Goal: Information Seeking & Learning: Understand process/instructions

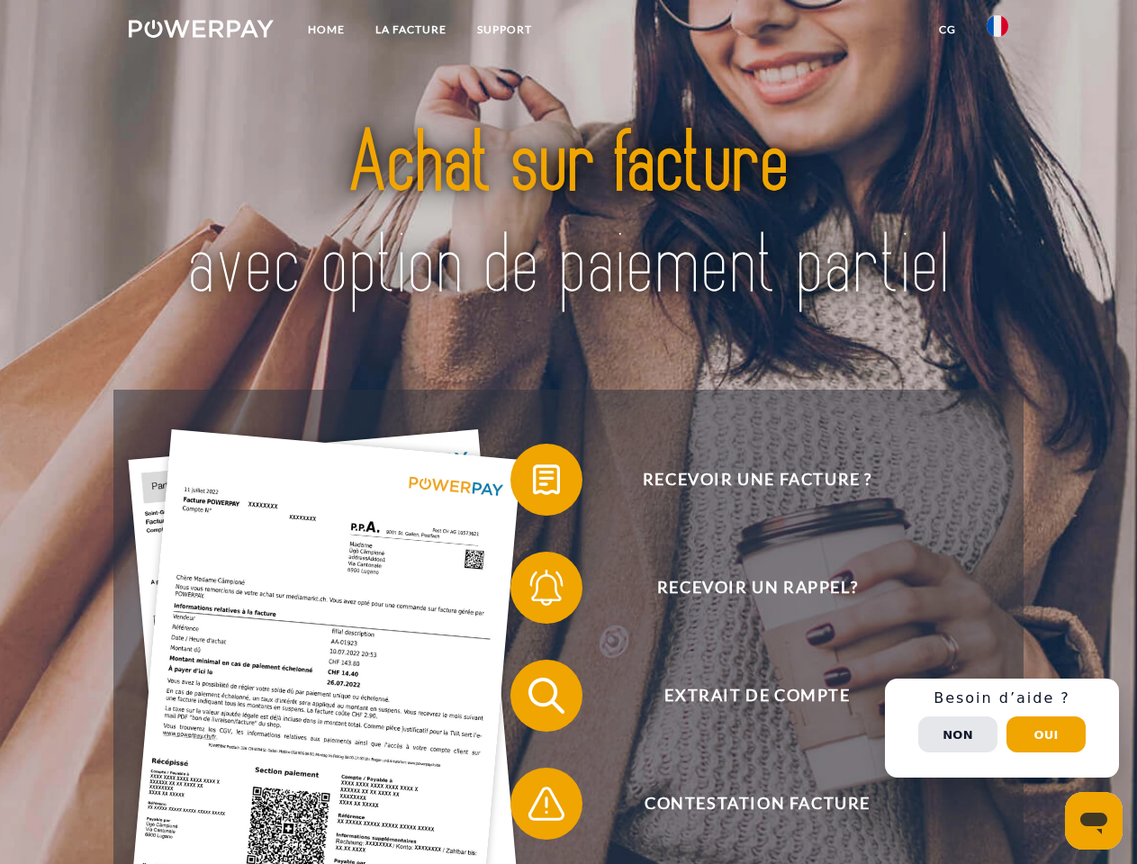
click at [201, 32] on img at bounding box center [201, 29] width 145 height 18
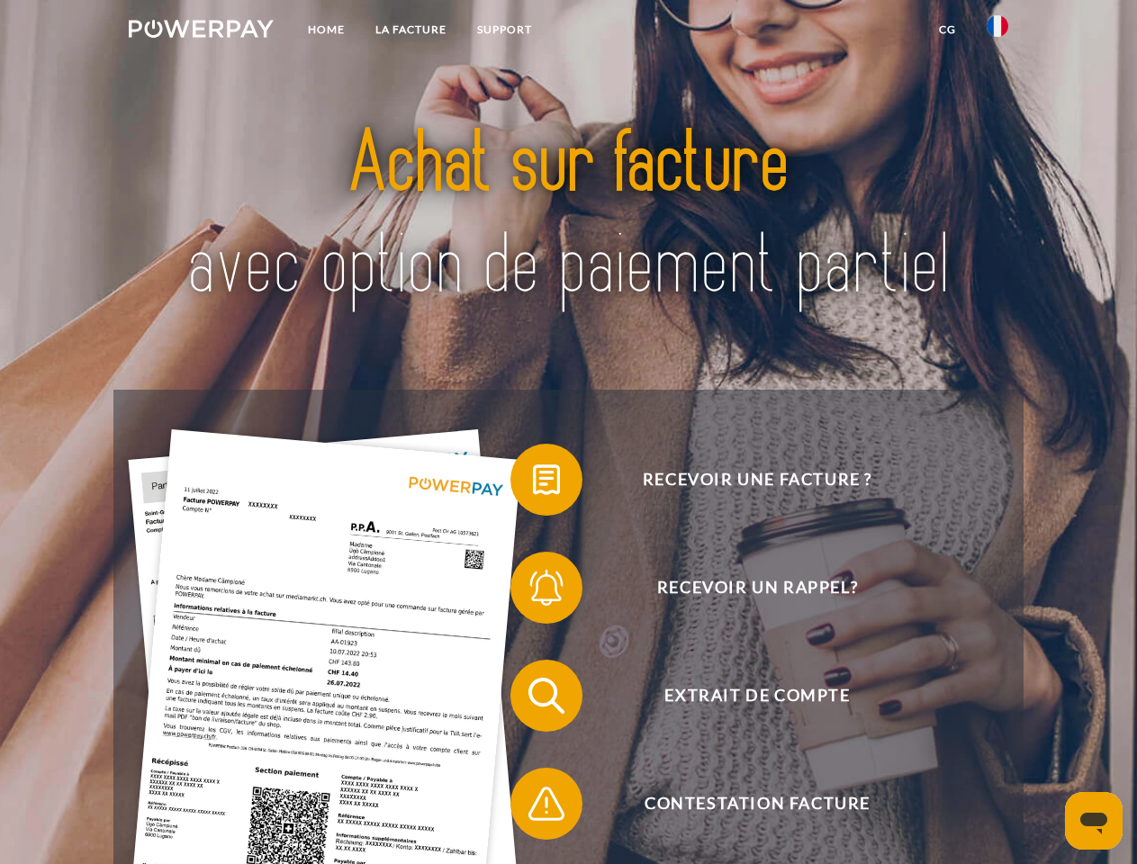
click at [997, 32] on img at bounding box center [998, 26] width 22 height 22
click at [947, 30] on link "CG" at bounding box center [948, 30] width 48 height 32
click at [533, 483] on span at bounding box center [519, 480] width 90 height 90
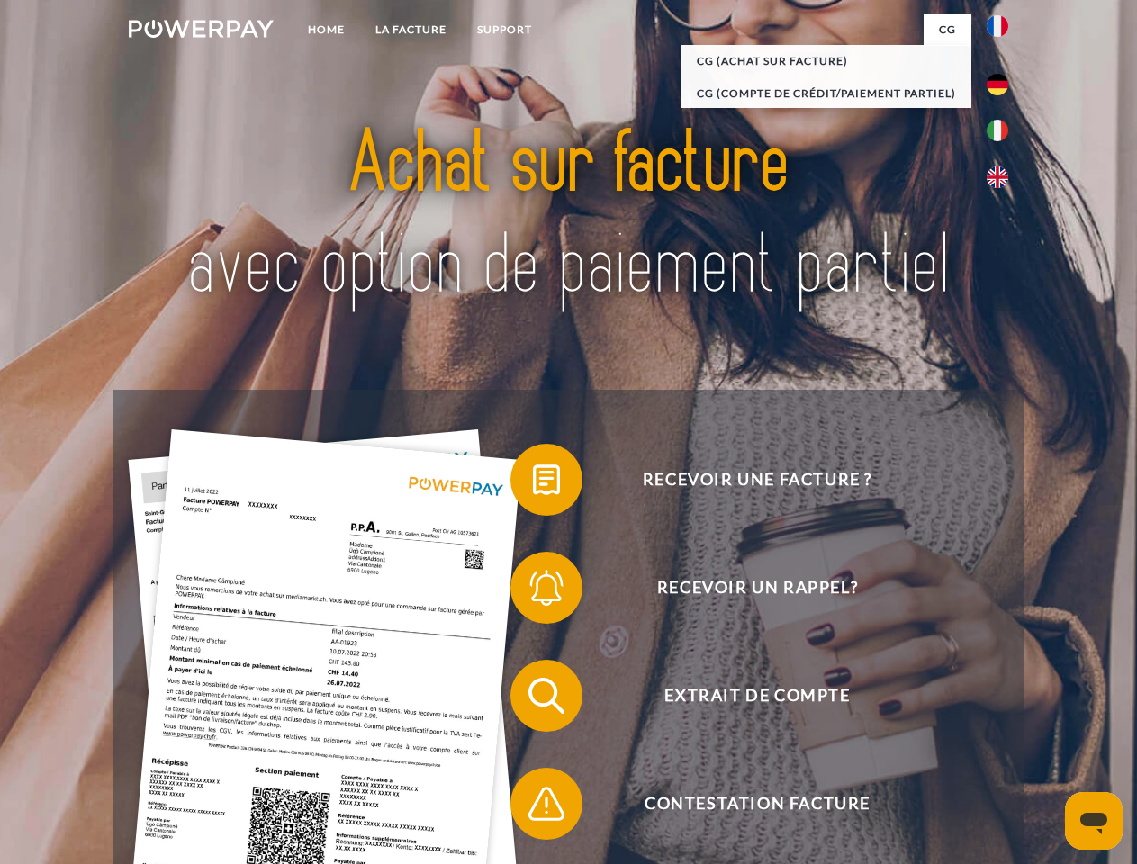
click at [533, 591] on span at bounding box center [519, 588] width 90 height 90
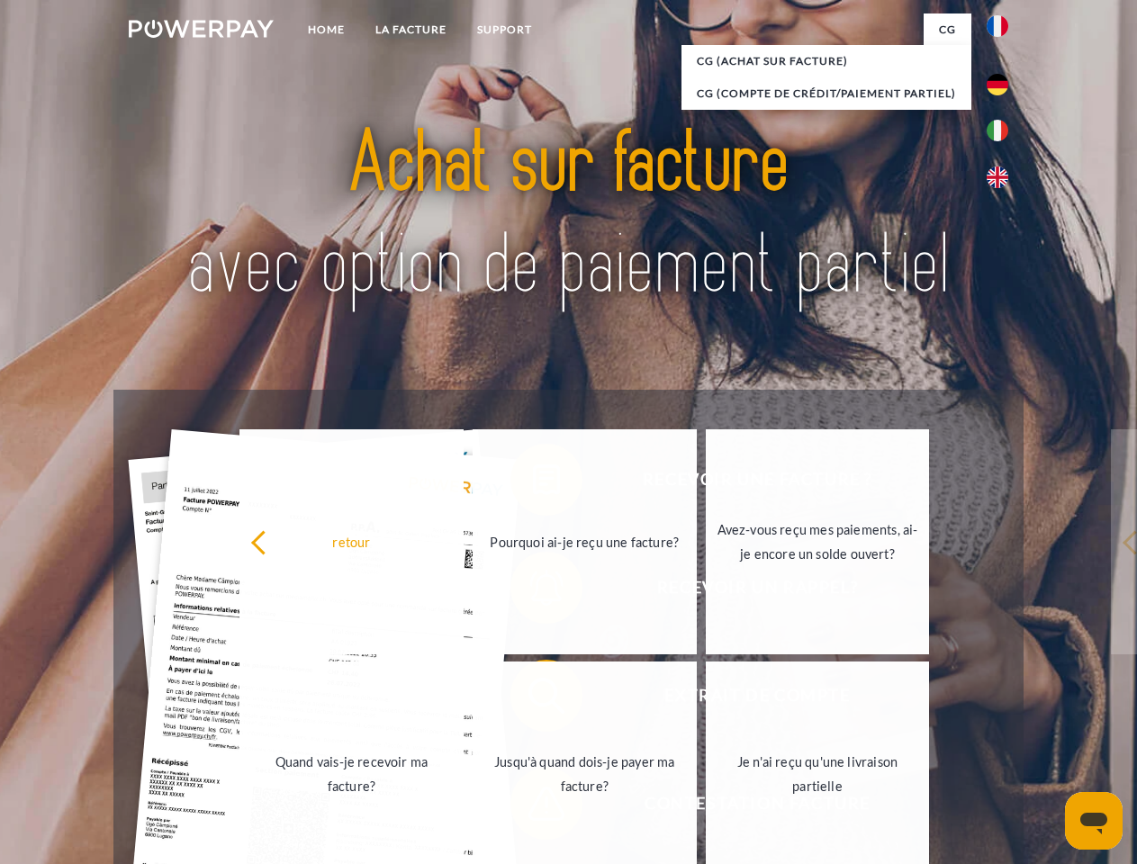
click at [533, 699] on link "Jusqu'à quand dois-je payer ma facture?" at bounding box center [585, 774] width 224 height 225
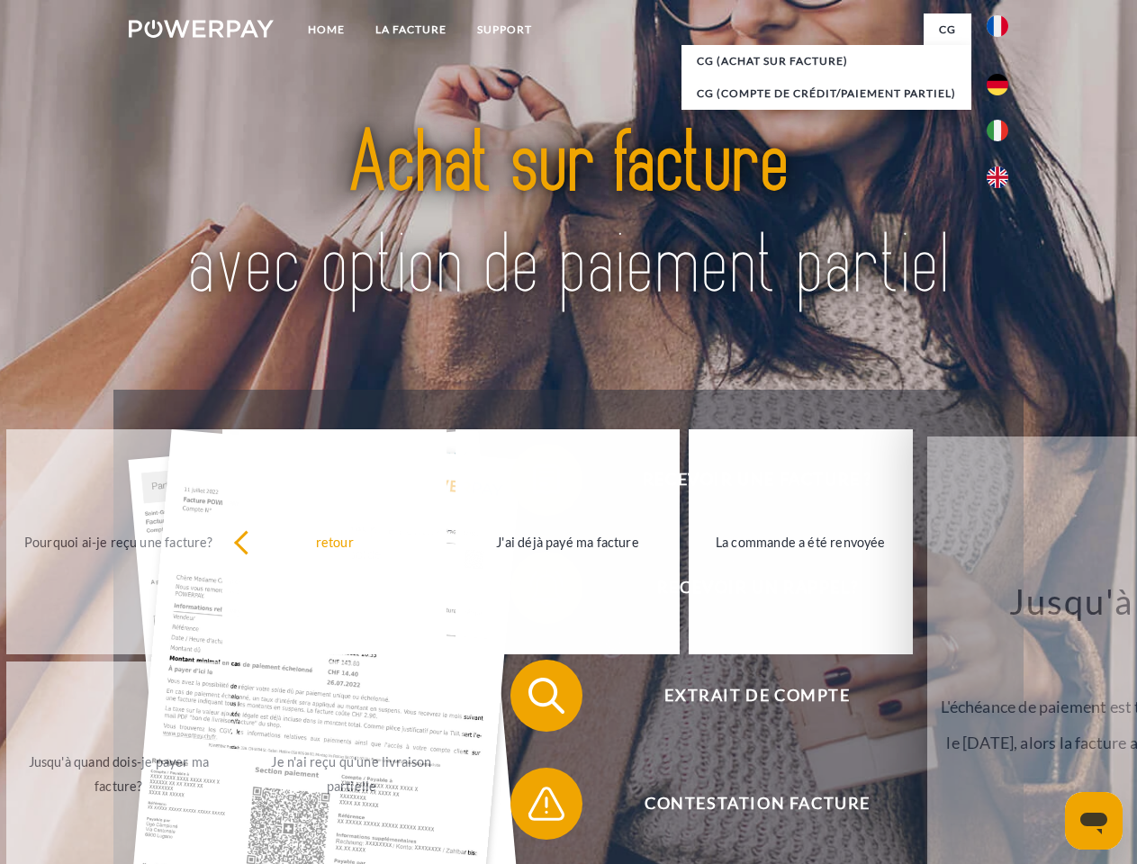
click at [533, 807] on span at bounding box center [519, 804] width 90 height 90
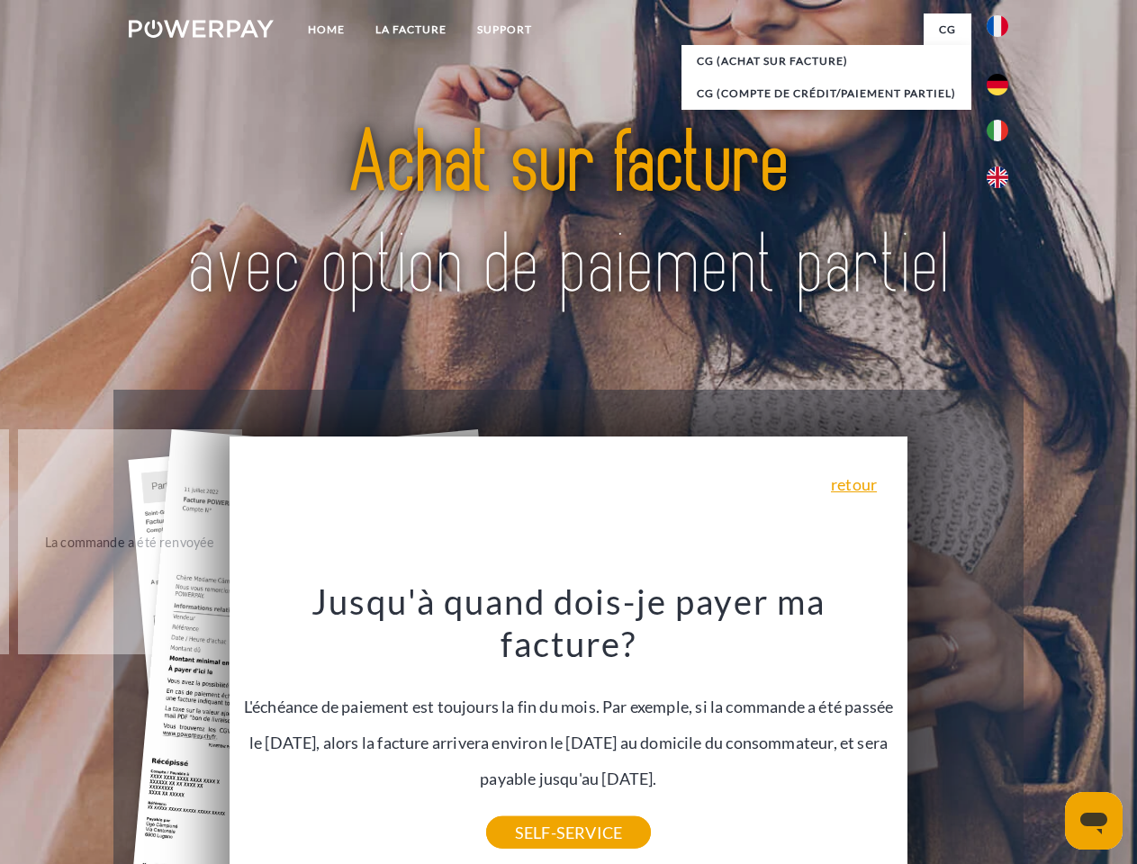
click at [1002, 728] on div "Recevoir une facture ? Recevoir un rappel? Extrait de compte retour" at bounding box center [567, 750] width 909 height 720
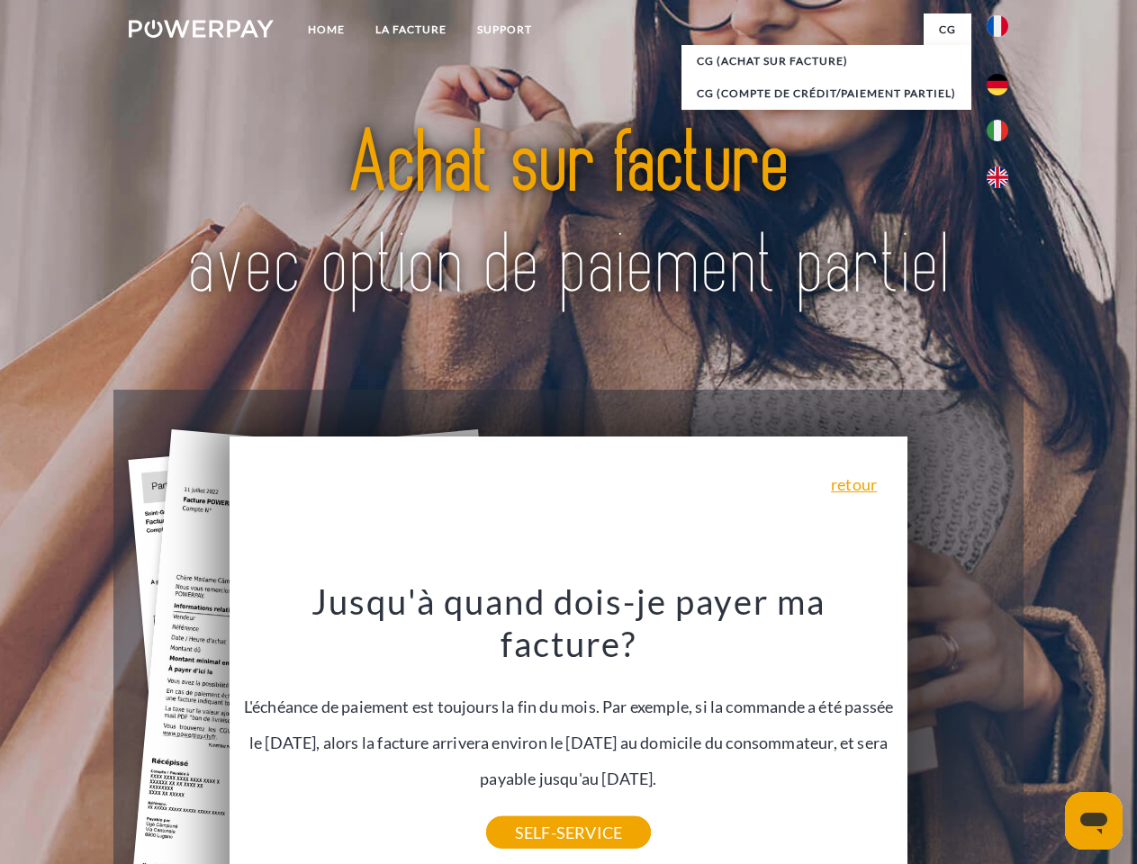
click at [958, 732] on span "Extrait de compte" at bounding box center [757, 696] width 441 height 72
click at [1046, 735] on header "Home LA FACTURE Support" at bounding box center [568, 621] width 1137 height 1243
